Goal: Information Seeking & Learning: Learn about a topic

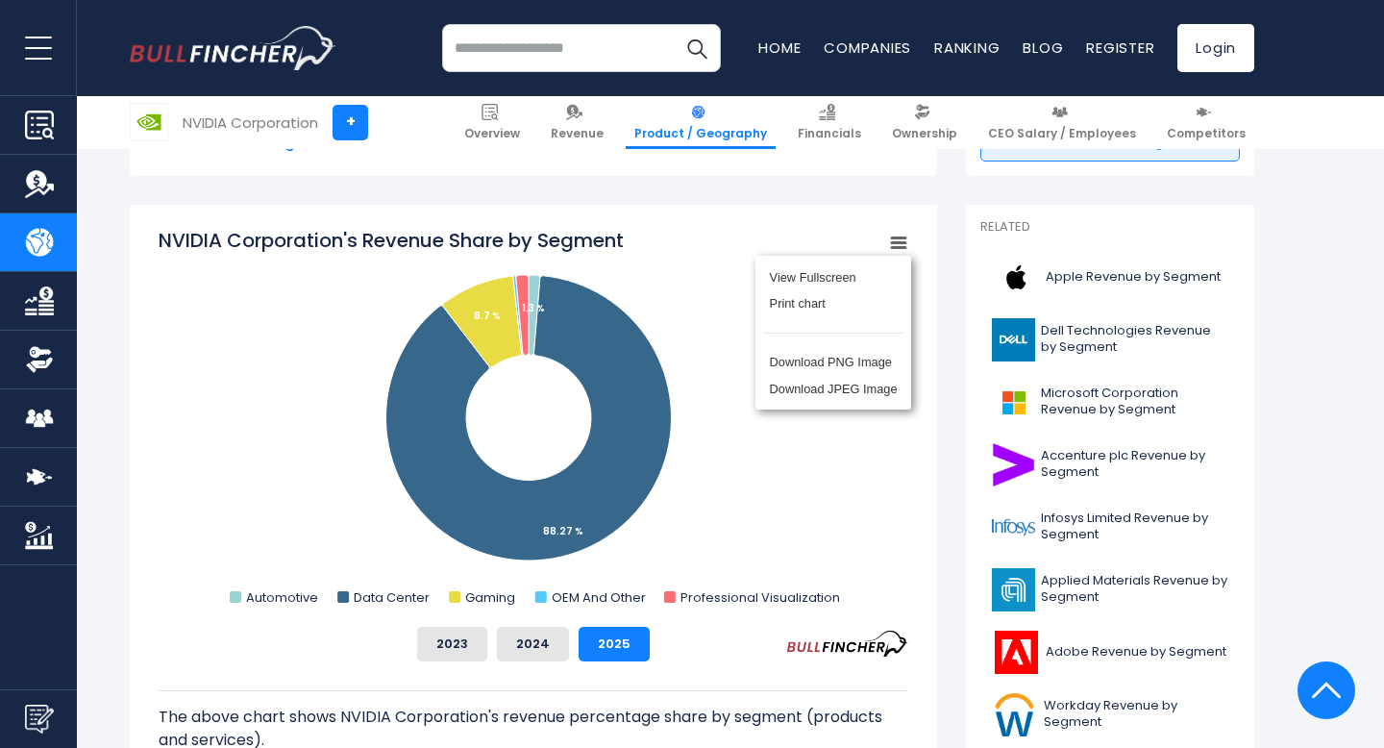
click at [892, 241] on div "View Fullscreen Print chart Download PNG Image Download JPEG Image" at bounding box center [834, 333] width 210 height 208
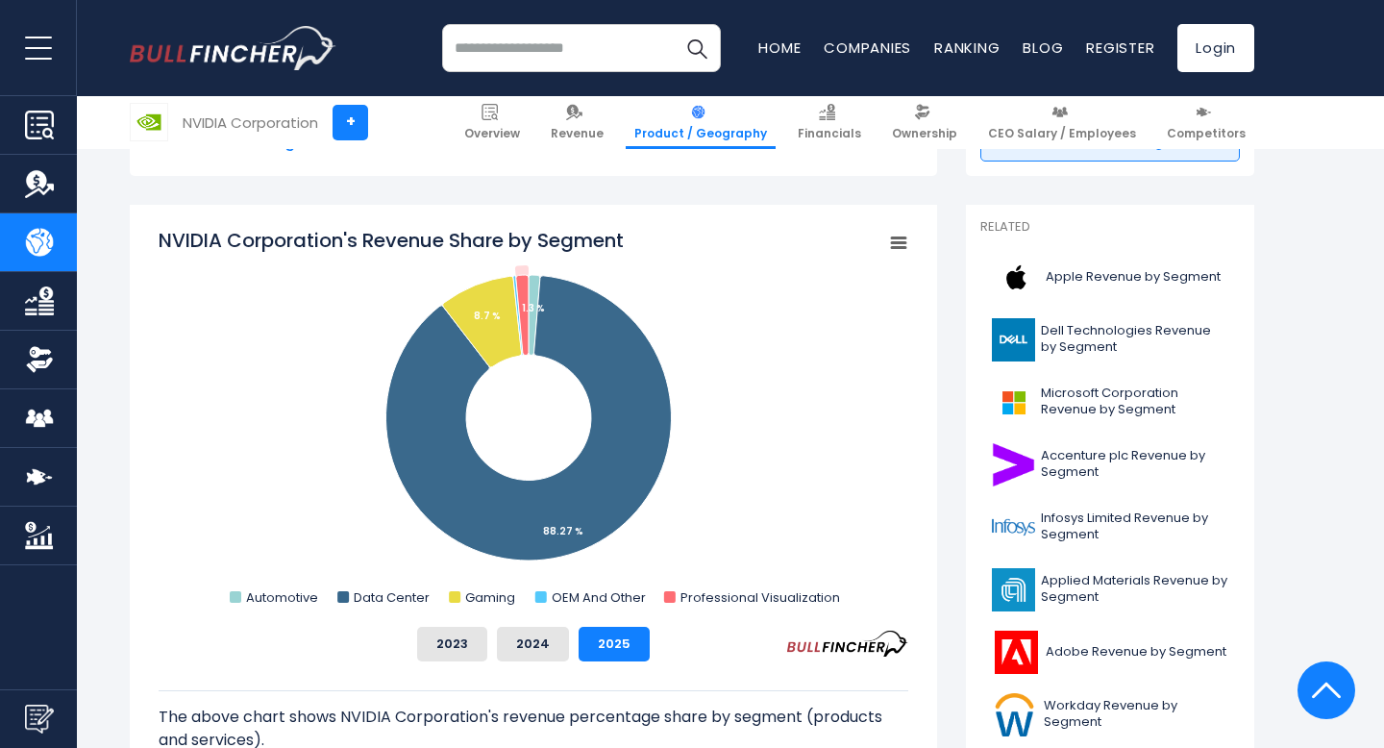
scroll to position [484, 0]
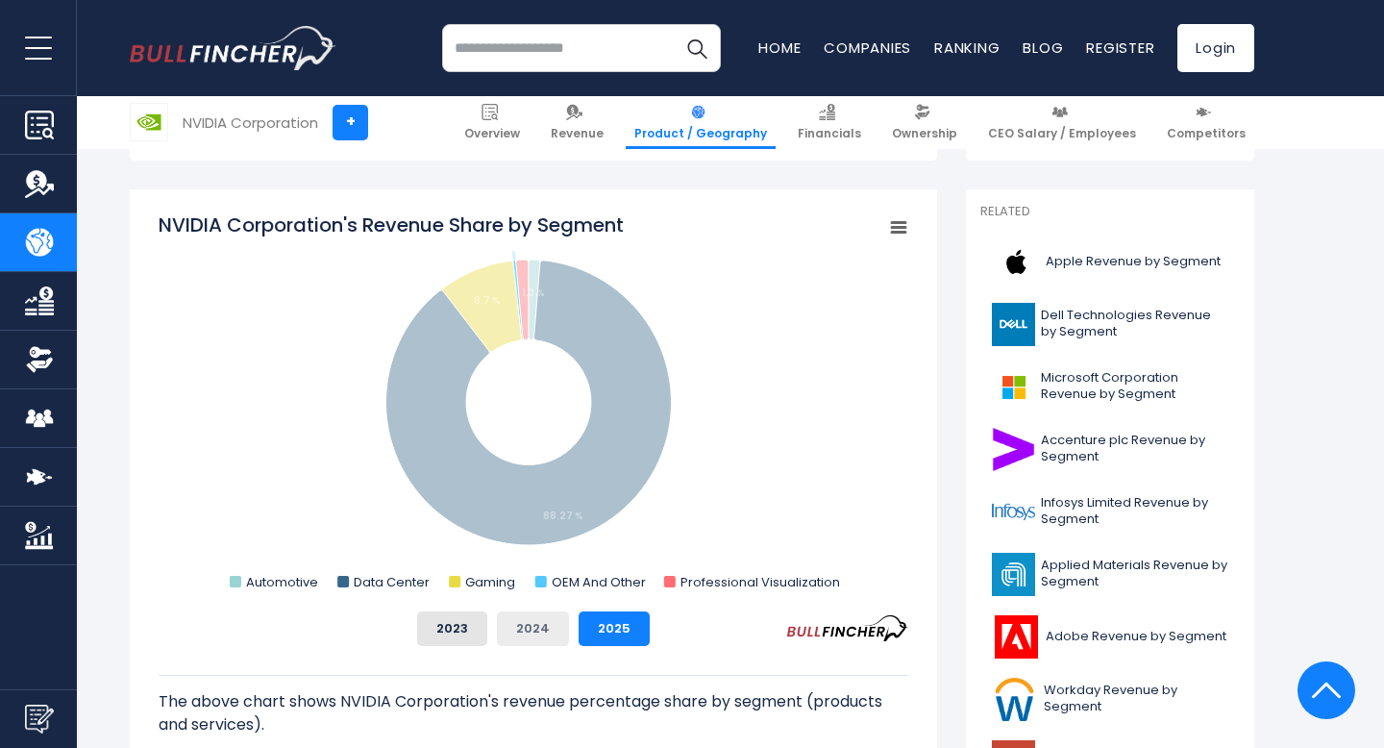
click at [540, 627] on button "2024" at bounding box center [533, 628] width 72 height 35
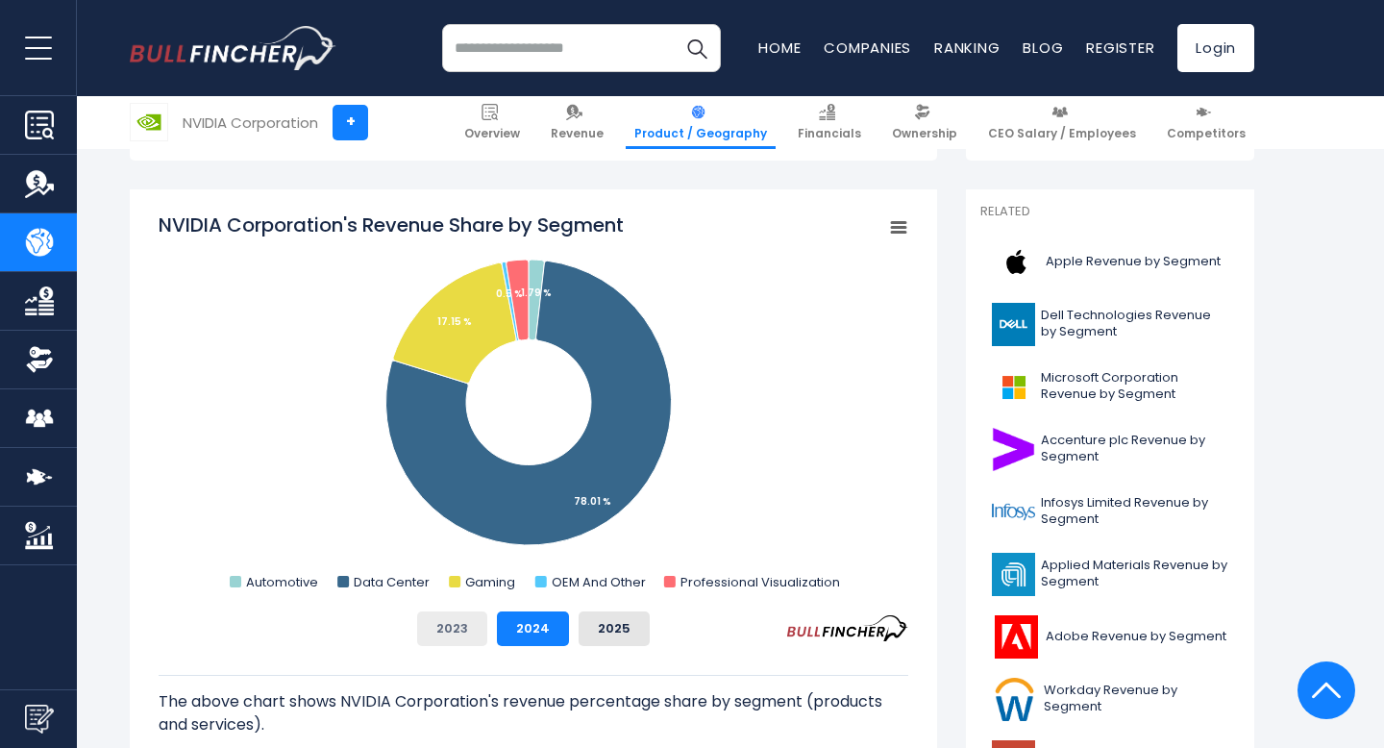
click at [433, 628] on button "2023" at bounding box center [452, 628] width 70 height 35
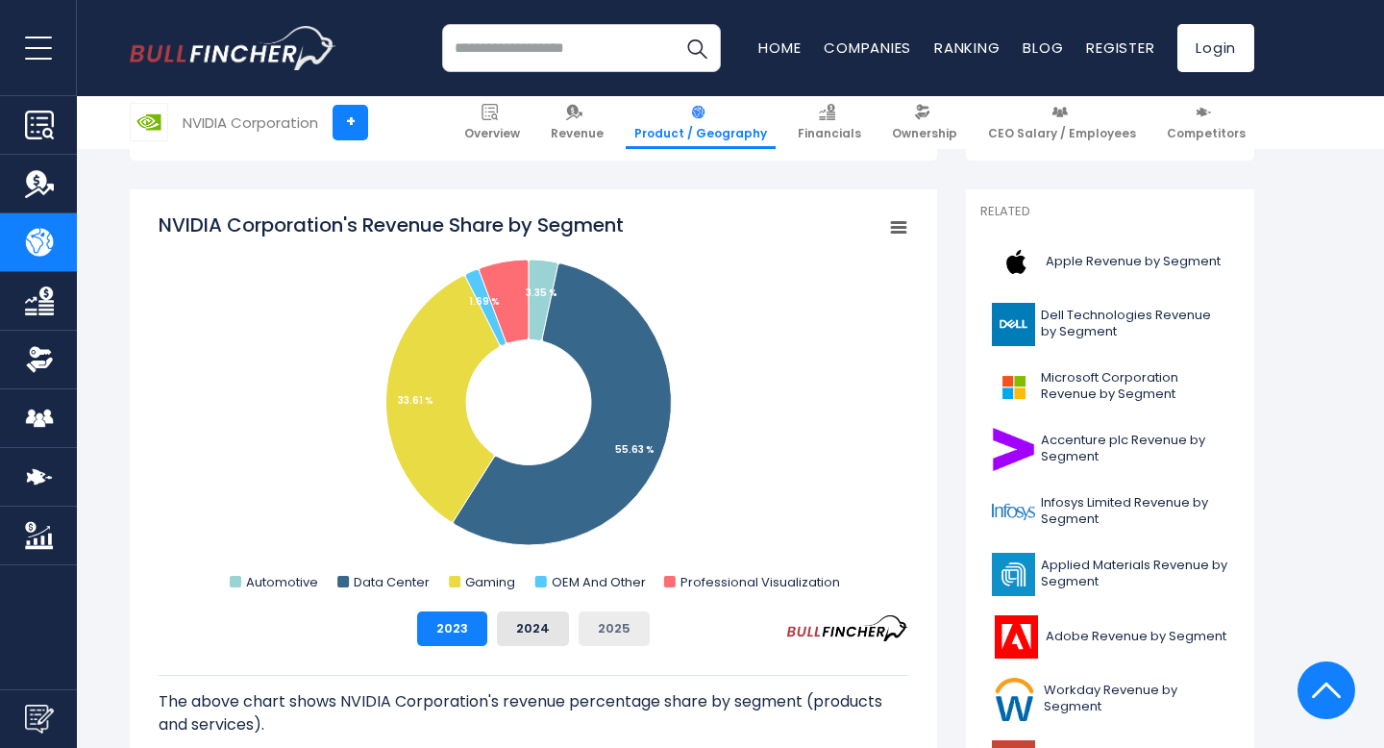
click at [593, 627] on button "2025" at bounding box center [614, 628] width 71 height 35
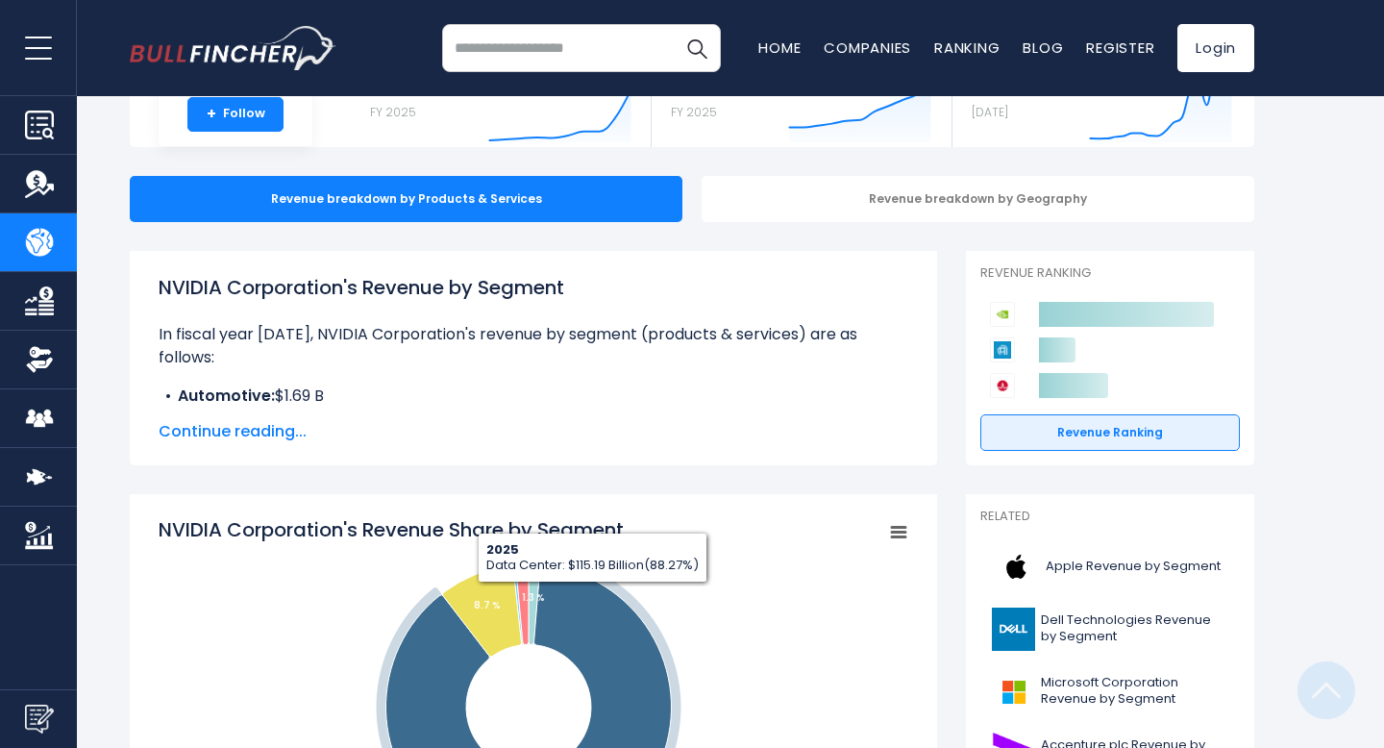
scroll to position [0, 0]
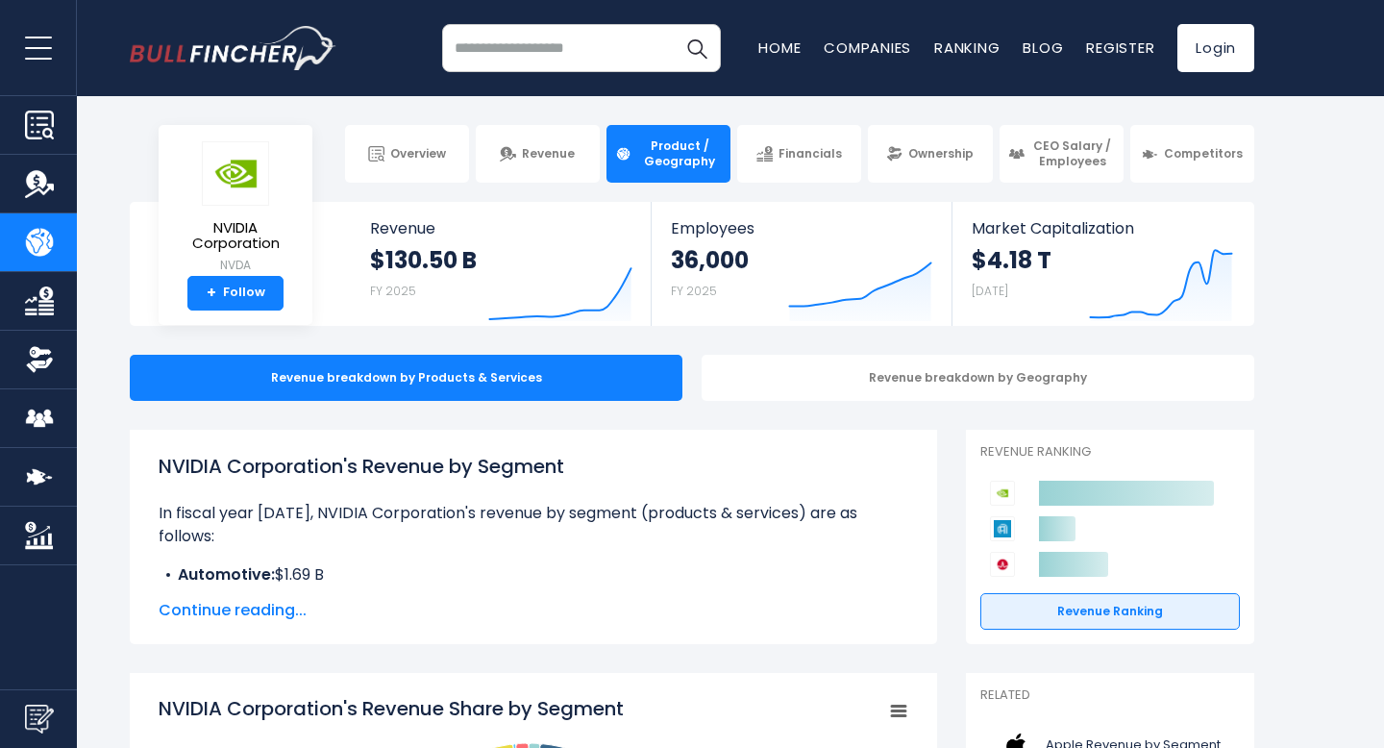
click at [810, 82] on div "Recent searches Trending searches Apple Overview" at bounding box center [692, 48] width 1125 height 96
